Goal: Navigation & Orientation: Find specific page/section

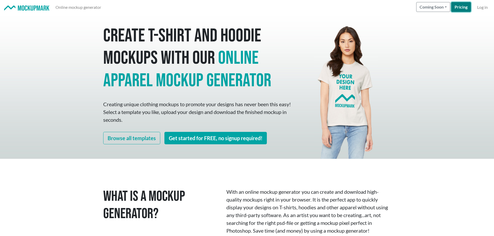
click at [460, 8] on link "Pricing" at bounding box center [461, 7] width 20 height 10
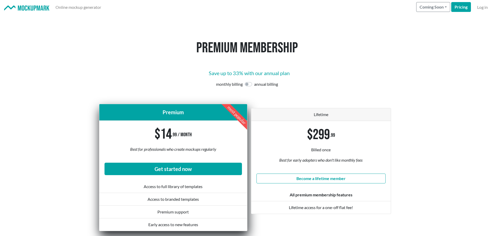
click at [36, 5] on link at bounding box center [26, 7] width 45 height 6
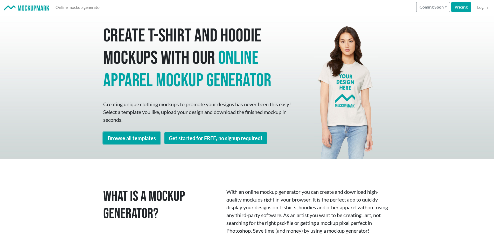
click at [116, 138] on link "Browse all templates" at bounding box center [131, 138] width 57 height 12
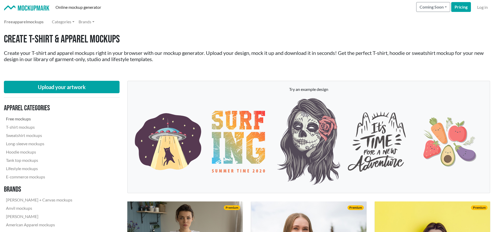
click at [27, 117] on link "Free mockups" at bounding box center [39, 119] width 71 height 8
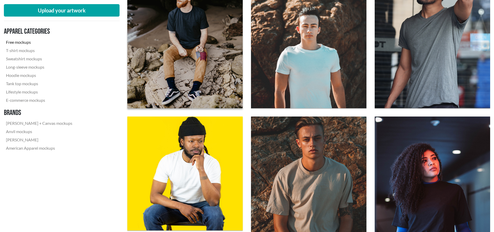
scroll to position [311, 0]
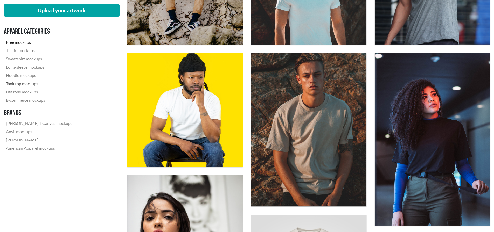
click at [22, 84] on link "Tank top mockups" at bounding box center [39, 84] width 71 height 8
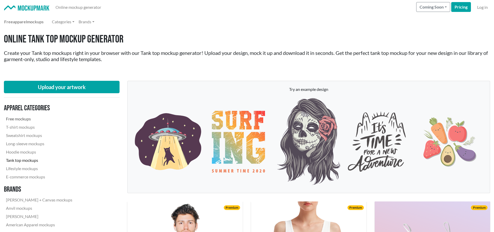
click at [23, 118] on link "Free mockups" at bounding box center [39, 119] width 71 height 8
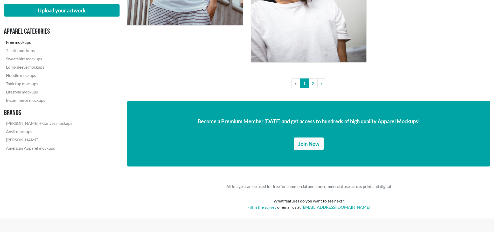
scroll to position [1401, 0]
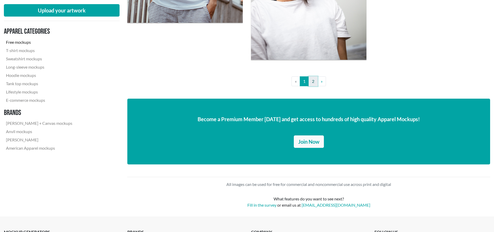
click at [313, 83] on link "2" at bounding box center [313, 82] width 9 height 10
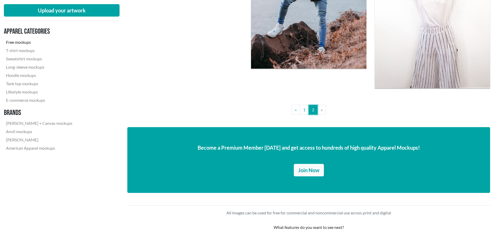
scroll to position [545, 0]
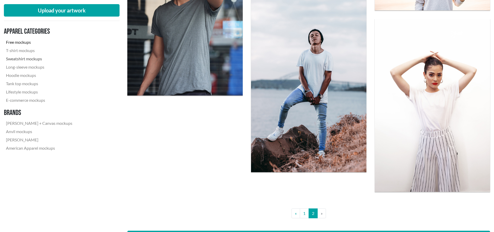
click at [27, 59] on link "Sweatshirt mockups" at bounding box center [39, 59] width 71 height 8
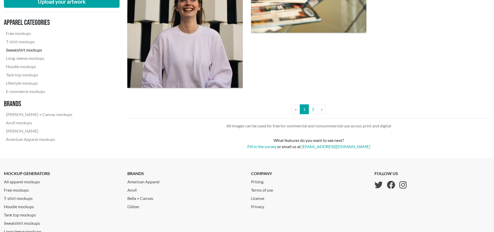
scroll to position [1479, 0]
click at [312, 110] on link "2" at bounding box center [313, 109] width 9 height 10
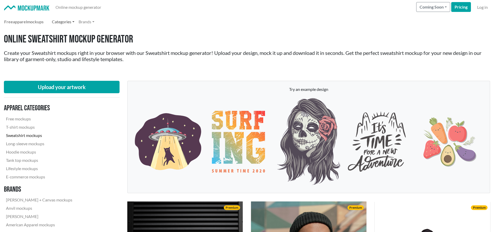
click at [66, 22] on link "Categories" at bounding box center [63, 22] width 27 height 10
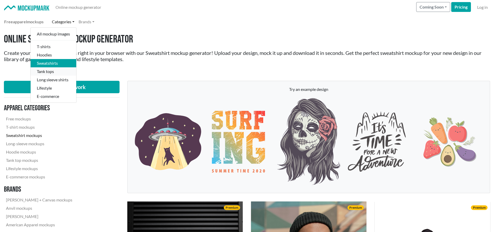
click at [50, 70] on link "Tank tops" at bounding box center [54, 71] width 46 height 8
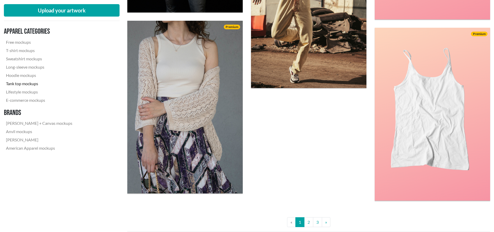
scroll to position [1479, 0]
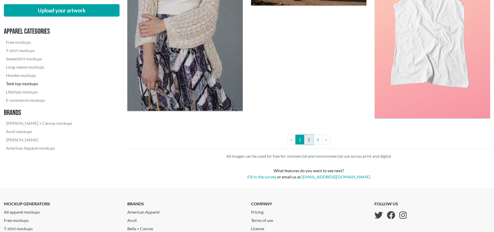
click at [310, 140] on link "2" at bounding box center [308, 140] width 9 height 10
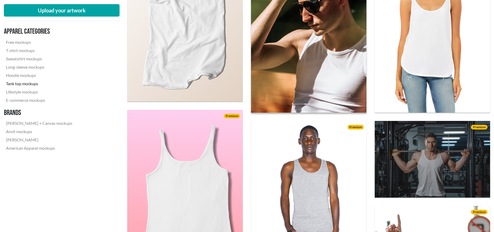
scroll to position [337, 0]
